Goal: Task Accomplishment & Management: Complete application form

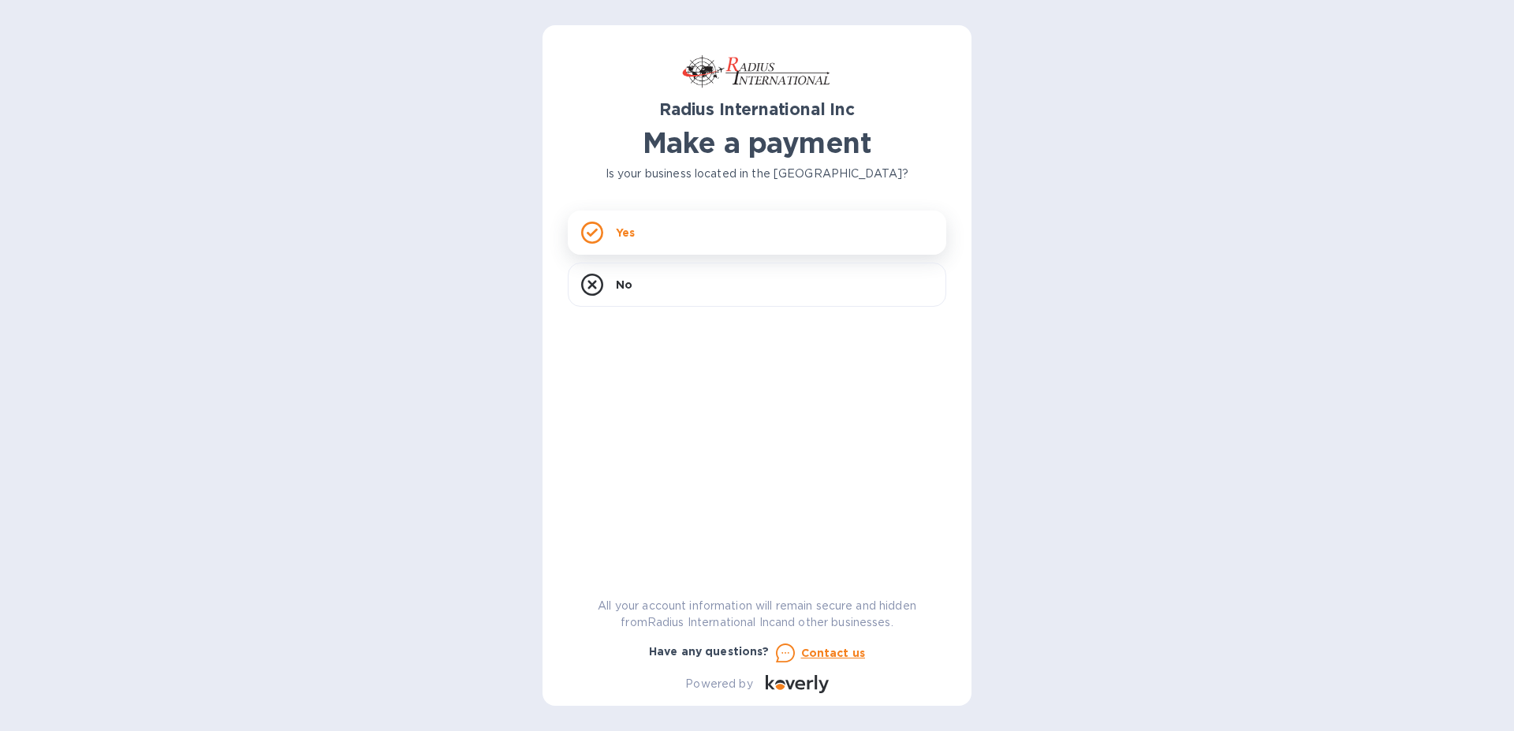
click at [588, 233] on icon at bounding box center [592, 232] width 11 height 9
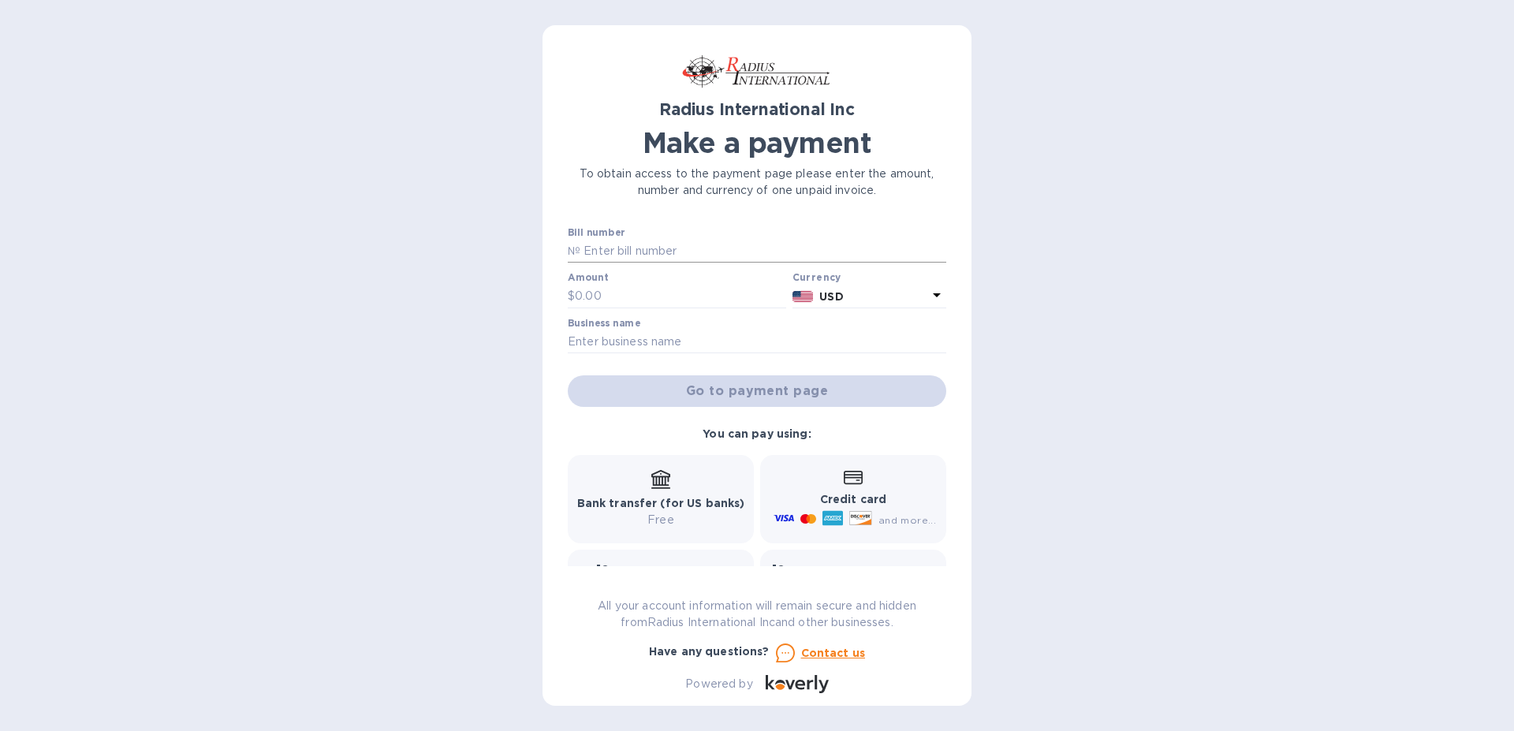
click at [596, 253] on input "text" at bounding box center [764, 252] width 366 height 24
type input "SAI00097756"
click at [594, 300] on input "text" at bounding box center [680, 297] width 211 height 24
type input "17,908.30"
click at [603, 346] on input "text" at bounding box center [757, 342] width 379 height 24
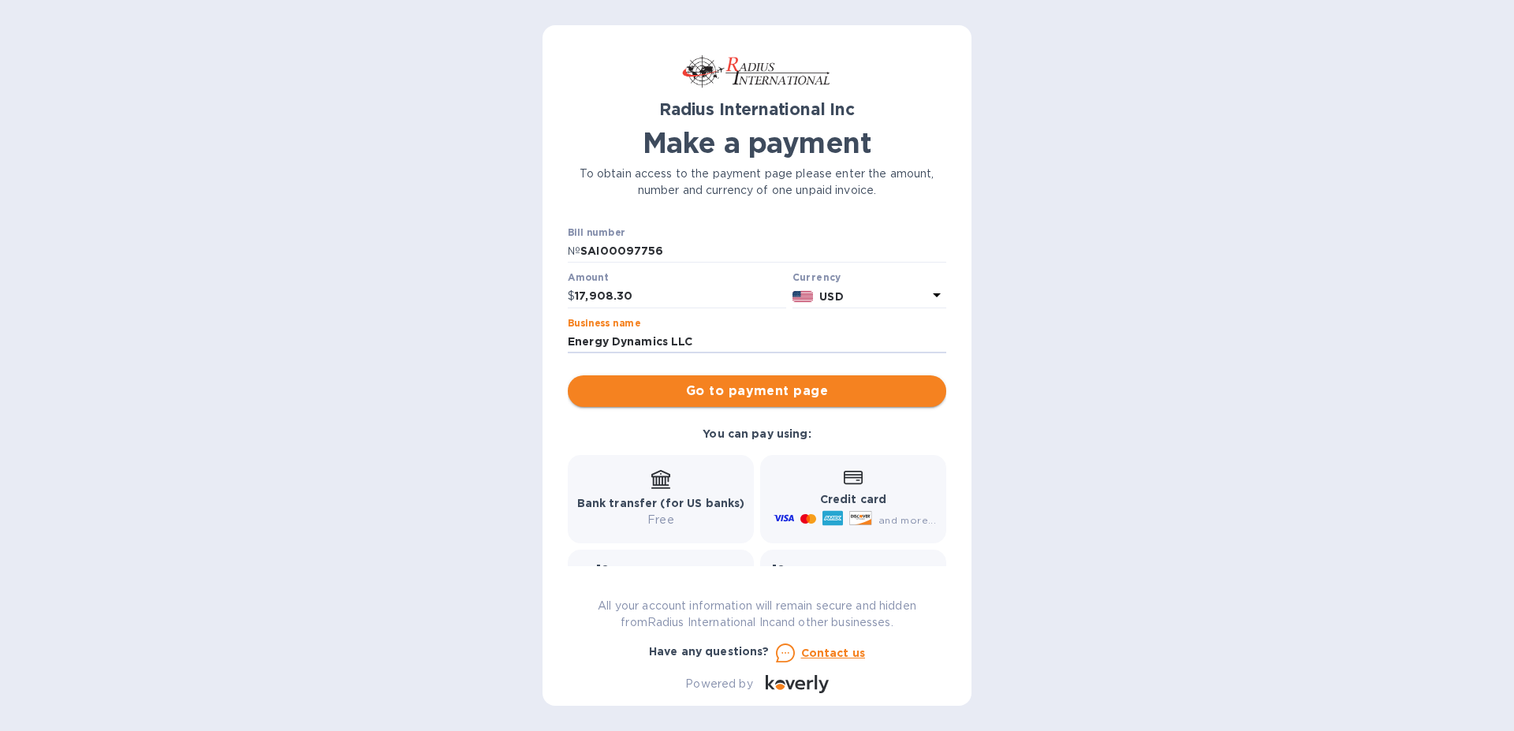
type input "Energy Dynamics LLC"
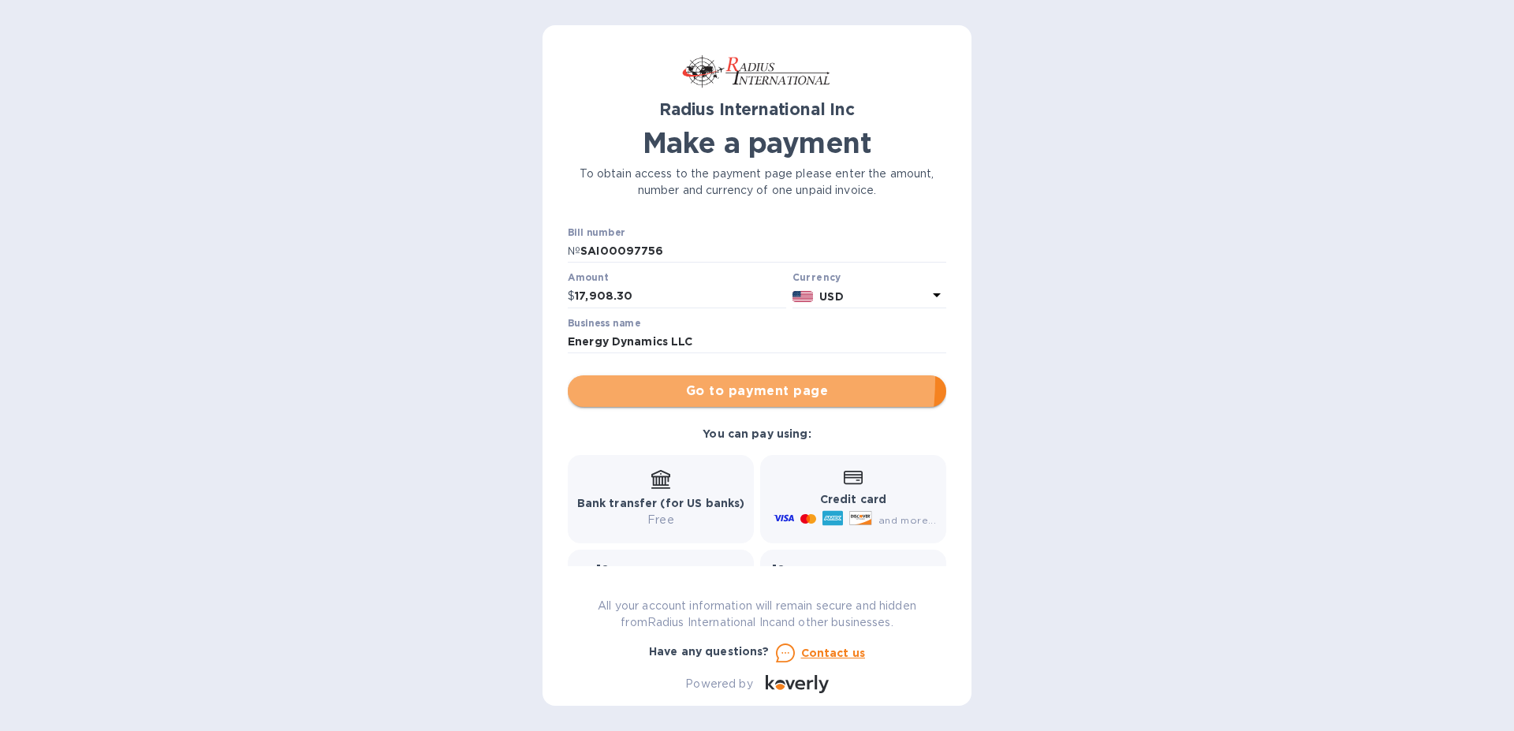
click at [670, 379] on button "Go to payment page" at bounding box center [757, 391] width 379 height 32
